Goal: Task Accomplishment & Management: Use online tool/utility

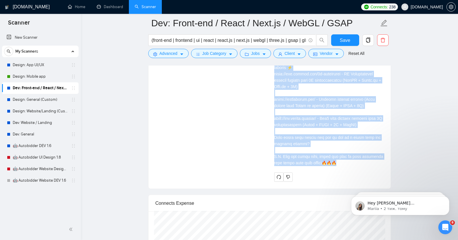
click at [291, 131] on div "Cover letter" at bounding box center [328, 32] width 109 height 267
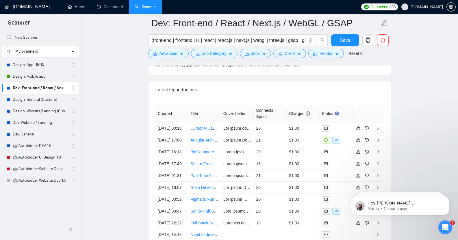
scroll to position [1836, 0]
click at [35, 65] on link "Design: App UI/UX" at bounding box center [40, 65] width 55 height 12
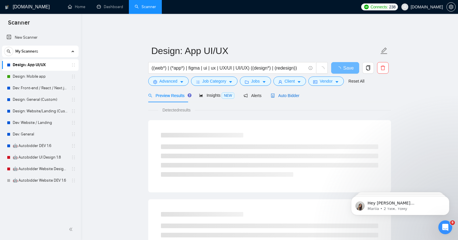
click at [284, 93] on span "Auto Bidder" at bounding box center [285, 95] width 29 height 5
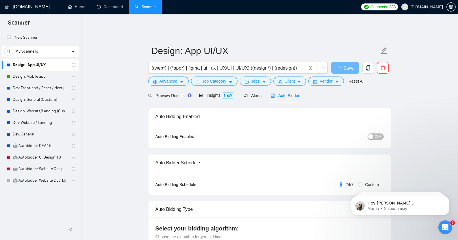
checkbox input "true"
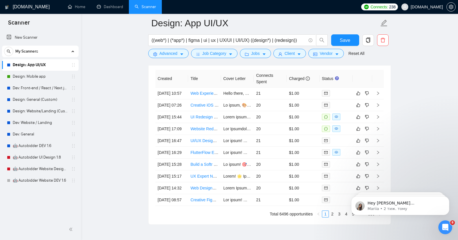
scroll to position [1519, 0]
click at [202, 92] on link "Web Experience Designer (WebGL / Creative Tech / Data Visualisation)" at bounding box center [254, 93] width 128 height 5
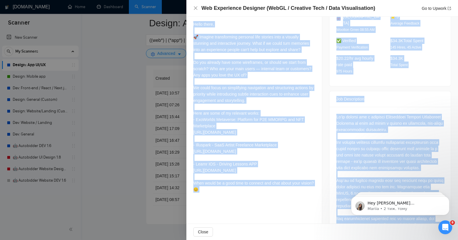
scroll to position [258, 0]
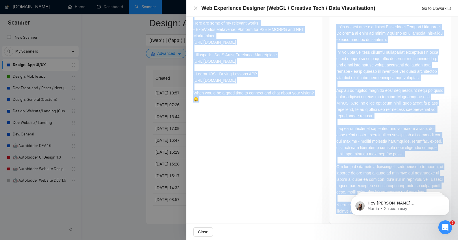
drag, startPoint x: 194, startPoint y: 47, endPoint x: 257, endPoint y: 124, distance: 99.7
click at [257, 105] on div "Hello there, 🚀 Imagine transforming personal life stories into a visually stunn…" at bounding box center [254, 18] width 122 height 174
copy div "Hello there, 🚀 Imagine transforming personal life stories into a visually stunn…"
